Goal: Check status: Check status

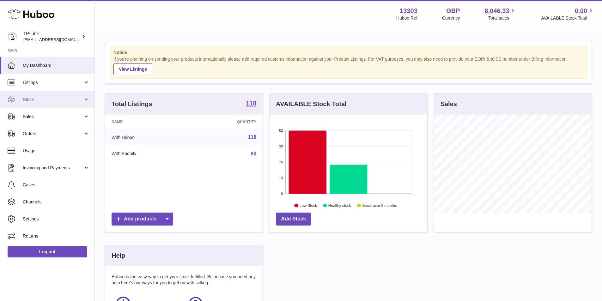
scroll to position [99, 159]
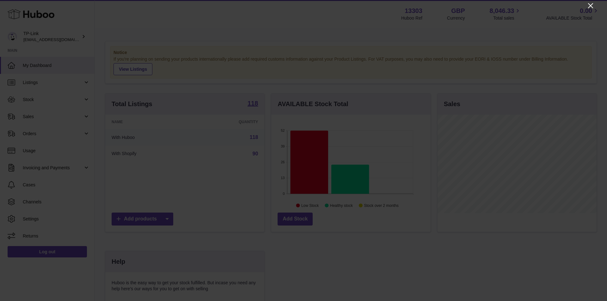
click at [588, 5] on icon "Close" at bounding box center [590, 6] width 8 height 8
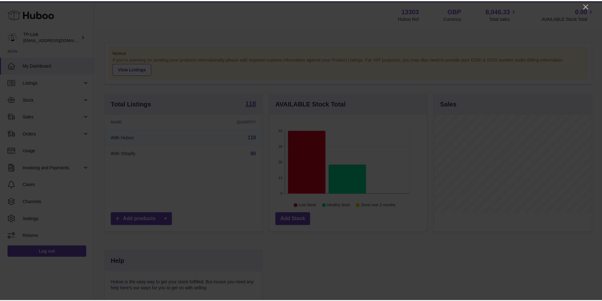
scroll to position [315871, 315812]
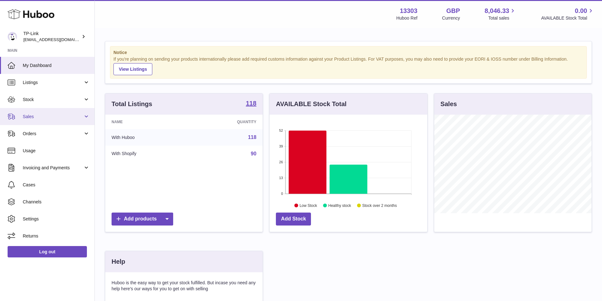
click at [44, 117] on span "Sales" at bounding box center [53, 117] width 60 height 6
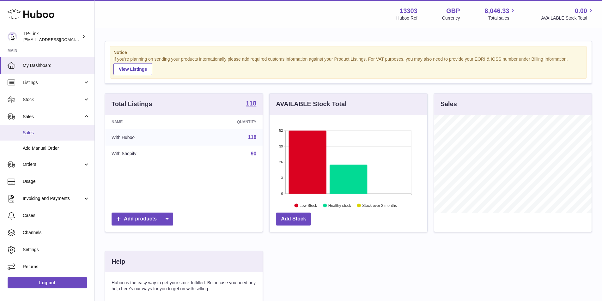
click at [38, 134] on span "Sales" at bounding box center [56, 133] width 67 height 6
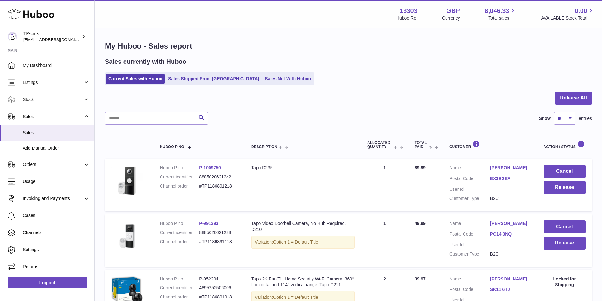
click at [191, 78] on link "Sales Shipped From [GEOGRAPHIC_DATA]" at bounding box center [213, 79] width 95 height 10
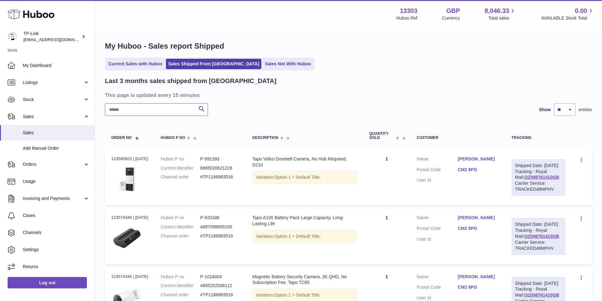
click at [129, 112] on input "text" at bounding box center [156, 109] width 103 height 13
paste input "**********"
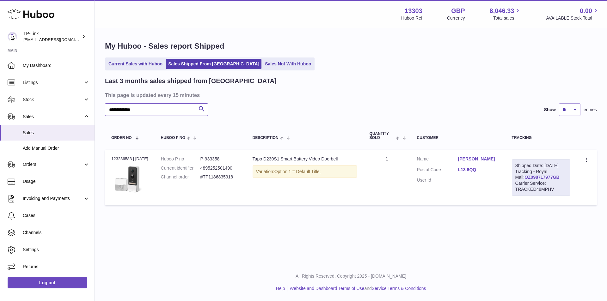
type input "**********"
click at [538, 180] on link "OZ098717977GB" at bounding box center [541, 177] width 35 height 5
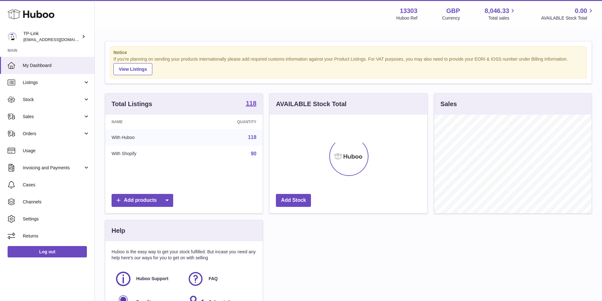
scroll to position [99, 158]
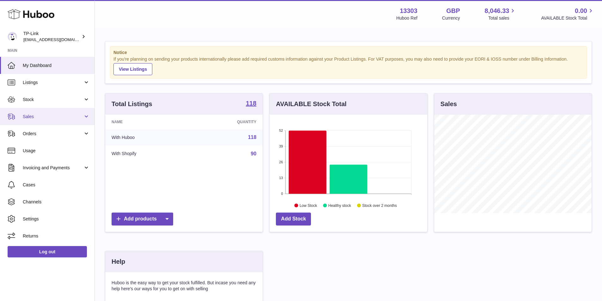
click at [40, 115] on span "Sales" at bounding box center [53, 117] width 60 height 6
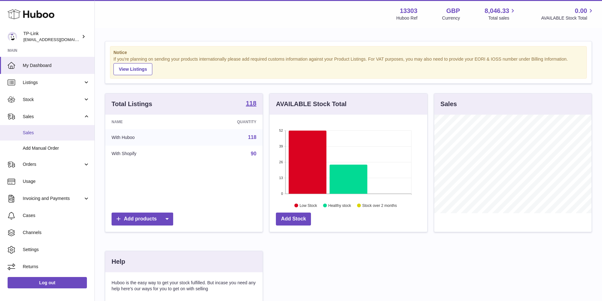
click at [39, 134] on span "Sales" at bounding box center [56, 133] width 67 height 6
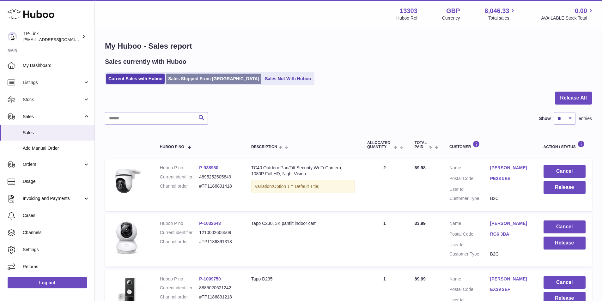
click at [199, 81] on link "Sales Shipped From [GEOGRAPHIC_DATA]" at bounding box center [213, 79] width 95 height 10
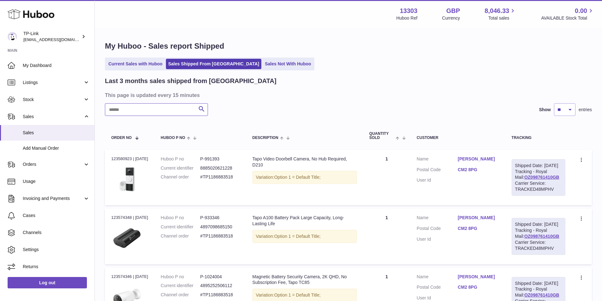
click at [129, 111] on input "text" at bounding box center [156, 109] width 103 height 13
type input "*"
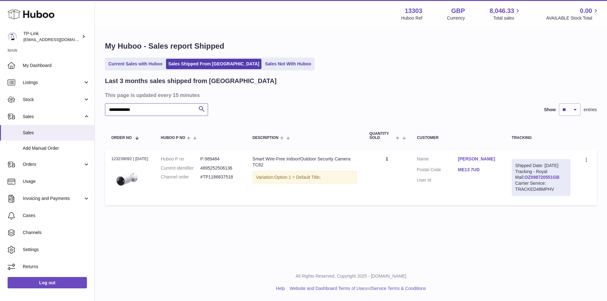
type input "**********"
click at [524, 180] on link "OZ098720551GB" at bounding box center [541, 177] width 35 height 5
